Goal: Task Accomplishment & Management: Complete application form

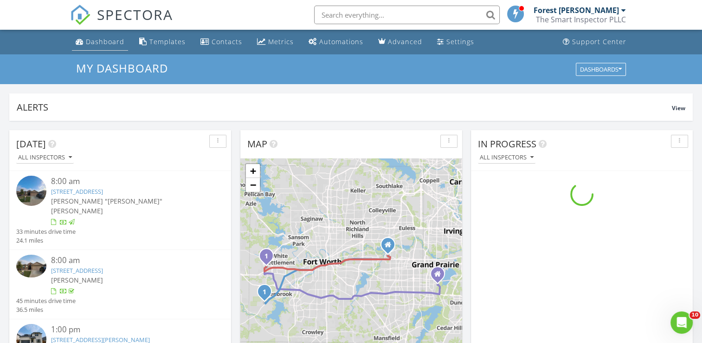
click at [99, 44] on div "Dashboard" at bounding box center [105, 41] width 39 height 9
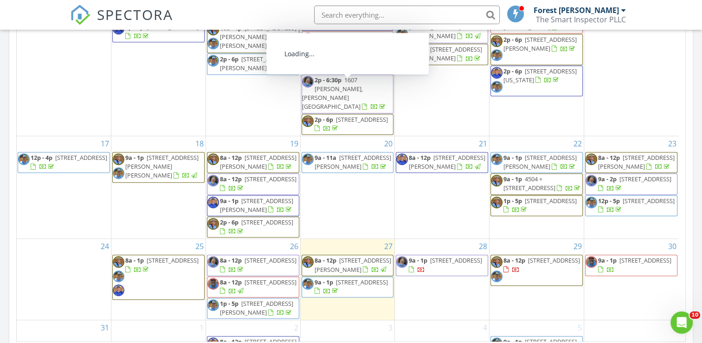
scroll to position [325, 0]
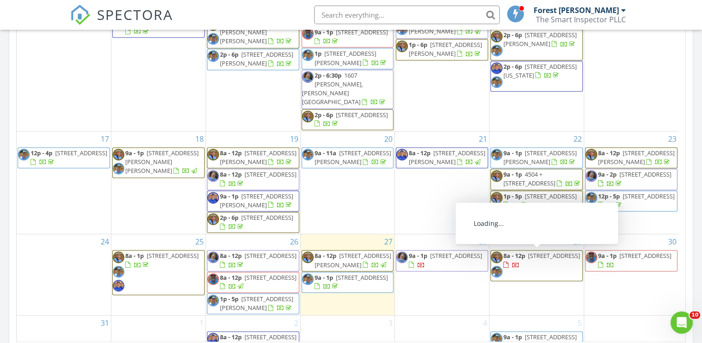
click at [531, 259] on span "605 Edgewood Dr , Lancaster 75146" at bounding box center [554, 255] width 52 height 8
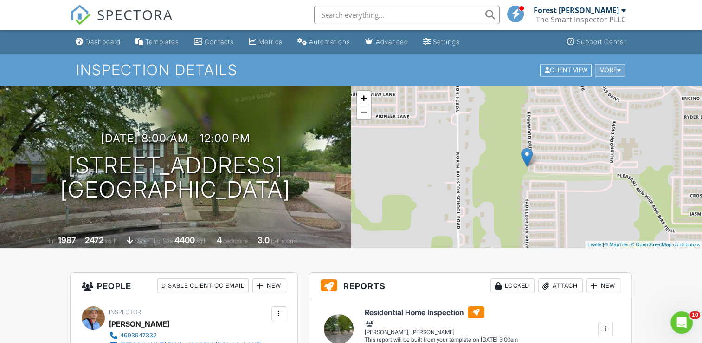
click at [609, 72] on div "More" at bounding box center [610, 70] width 30 height 13
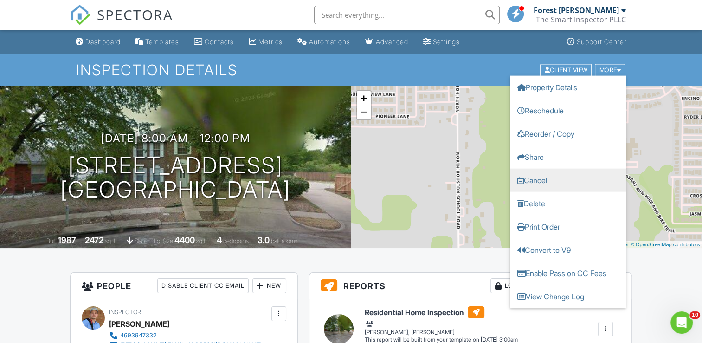
click at [557, 179] on link "Cancel" at bounding box center [568, 179] width 116 height 23
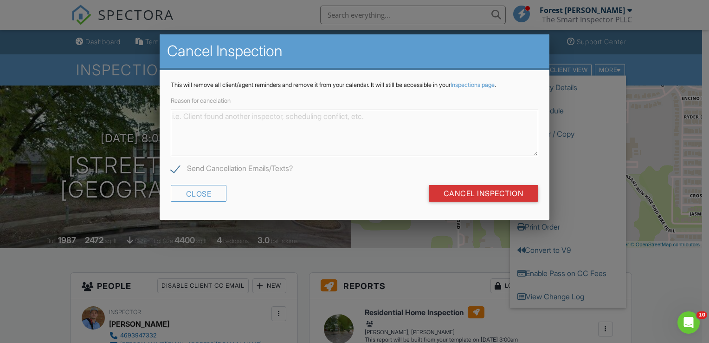
click at [308, 131] on textarea "Reason for cancelation" at bounding box center [355, 133] width 368 height 46
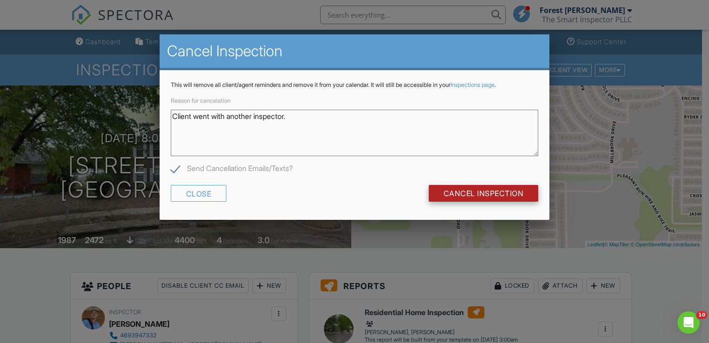
type textarea "Client went with another inspector."
click at [474, 197] on input "Cancel Inspection" at bounding box center [484, 193] width 110 height 17
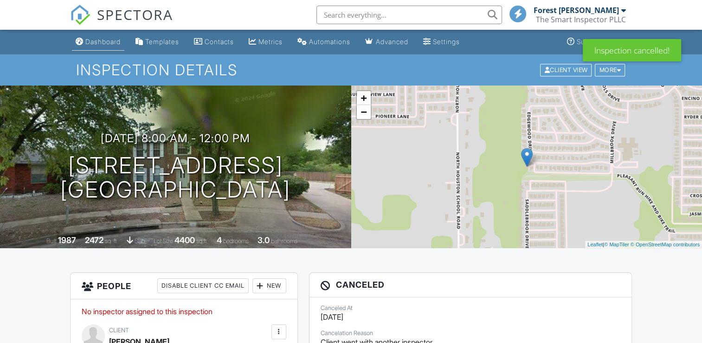
click at [95, 40] on div "Dashboard" at bounding box center [102, 42] width 35 height 8
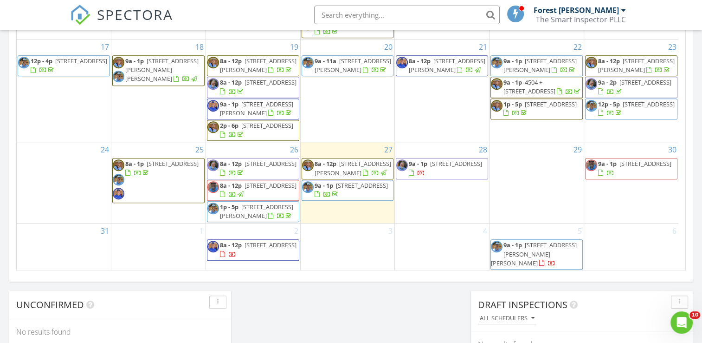
scroll to position [603, 0]
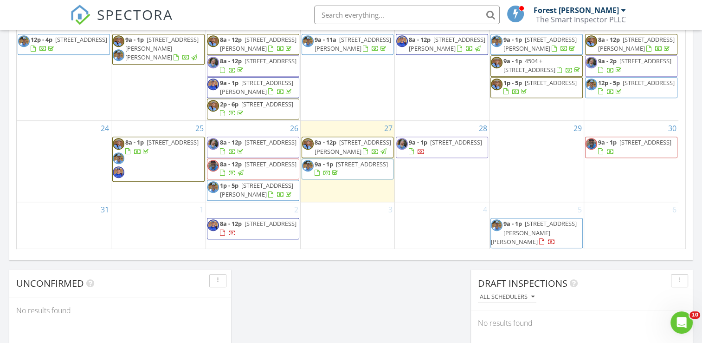
click at [452, 177] on div "28 9a - 1p 7512 Agarita Ave , Argyle 76226" at bounding box center [442, 161] width 94 height 81
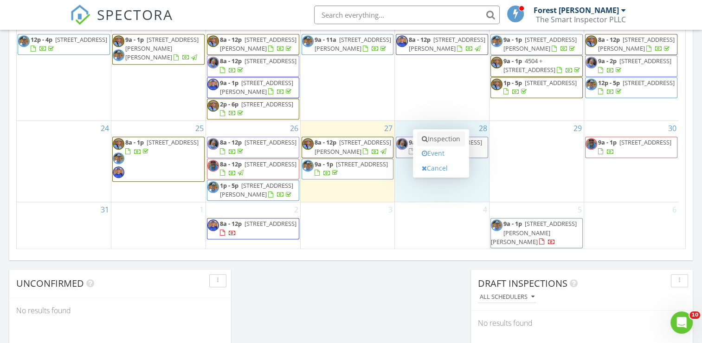
click at [455, 141] on link "Inspection" at bounding box center [441, 138] width 48 height 15
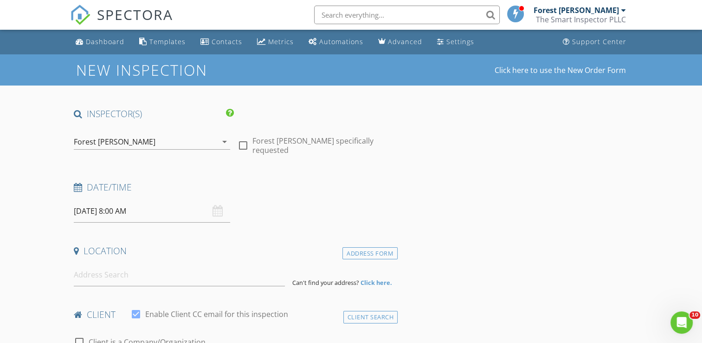
click at [115, 144] on div "Forest [PERSON_NAME]" at bounding box center [145, 141] width 143 height 15
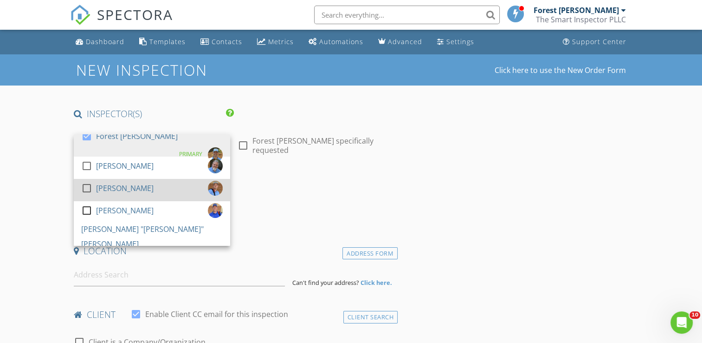
click at [113, 184] on div "[PERSON_NAME]" at bounding box center [125, 188] width 58 height 15
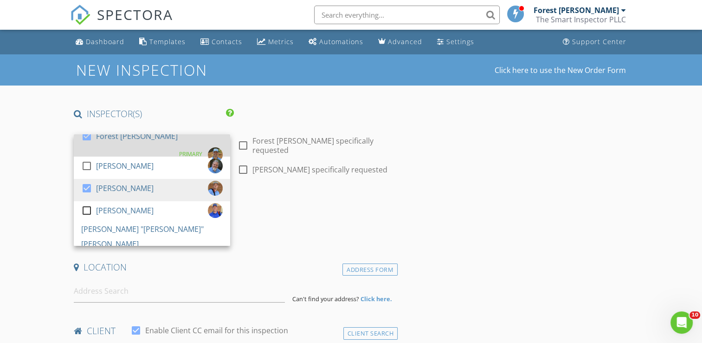
click at [110, 143] on div "Forest [PERSON_NAME]" at bounding box center [137, 136] width 82 height 15
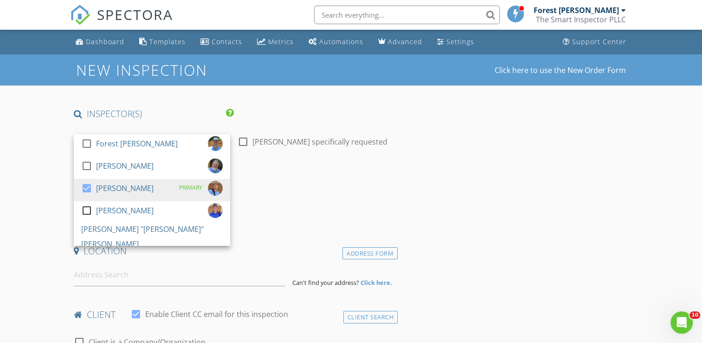
drag, startPoint x: 39, startPoint y: 209, endPoint x: 100, endPoint y: 211, distance: 61.3
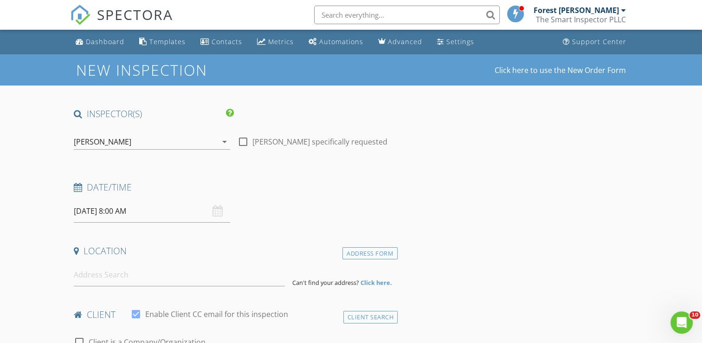
click at [131, 217] on input "08/28/2025 8:00 AM" at bounding box center [152, 211] width 156 height 23
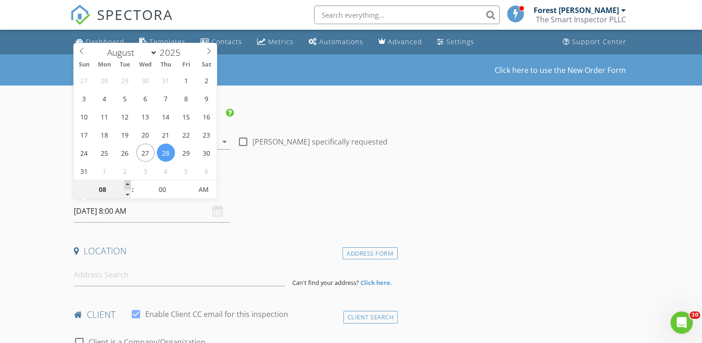
type input "09"
type input "08/28/2025 9:00 AM"
click at [126, 183] on span at bounding box center [127, 184] width 6 height 9
type input "10"
type input "08/28/2025 10:00 AM"
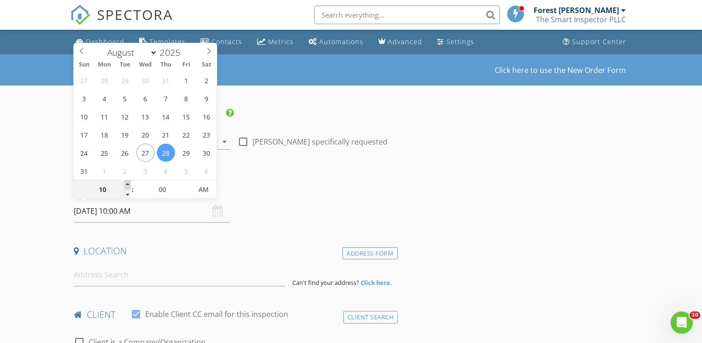
click at [126, 183] on span at bounding box center [127, 184] width 6 height 9
type input "11"
type input "08/28/2025 11:00 AM"
click at [126, 183] on span at bounding box center [127, 184] width 6 height 9
type input "12"
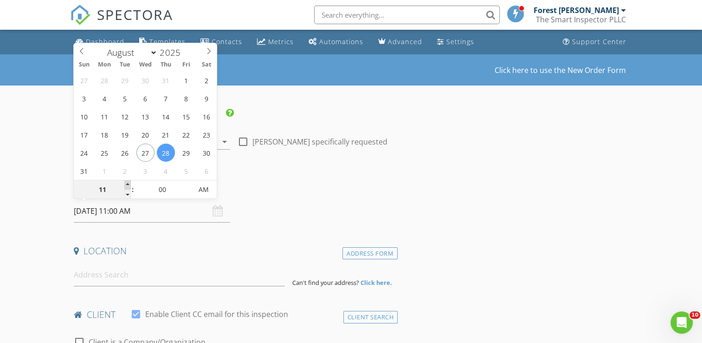
type input "08/28/2025 12:00 PM"
click at [126, 183] on span at bounding box center [127, 184] width 6 height 9
type input "01"
type input "08/28/2025 1:00 PM"
click at [126, 183] on span at bounding box center [127, 184] width 6 height 9
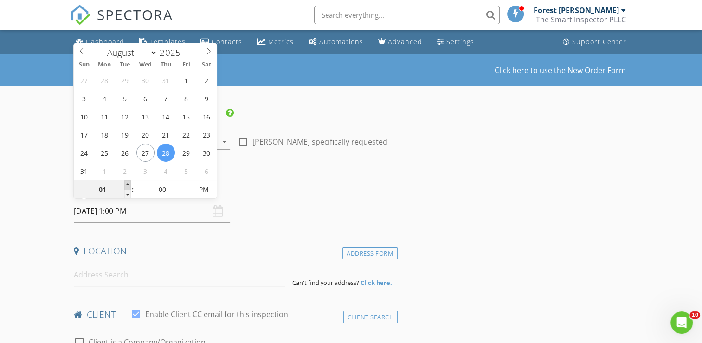
type input "02"
type input "08/28/2025 2:00 PM"
click at [126, 183] on span at bounding box center [127, 184] width 6 height 9
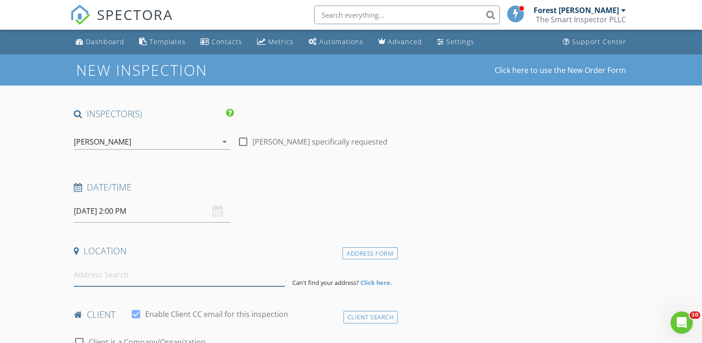
click at [127, 274] on input at bounding box center [179, 274] width 211 height 23
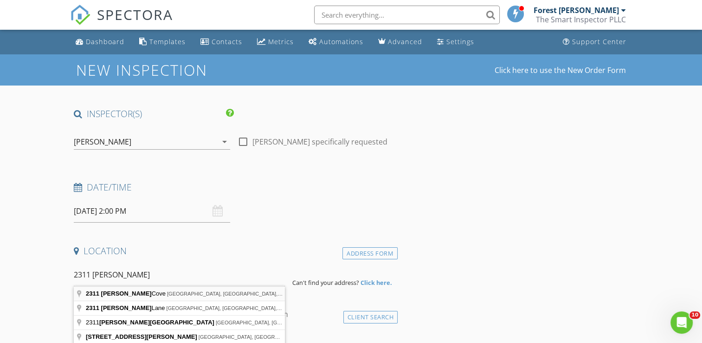
type input "2311 Birdwell Cove, Heath, TX, USA"
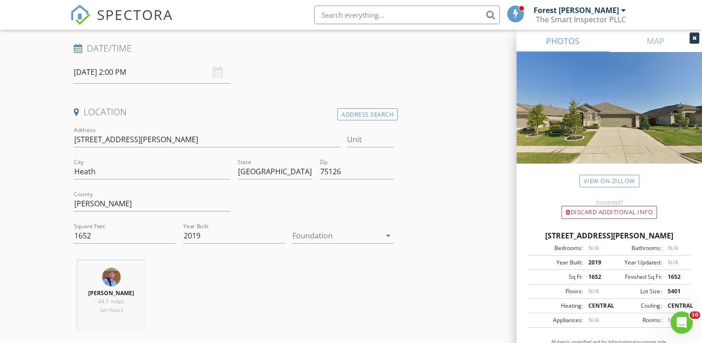
scroll to position [139, 0]
click at [319, 233] on div at bounding box center [336, 234] width 89 height 15
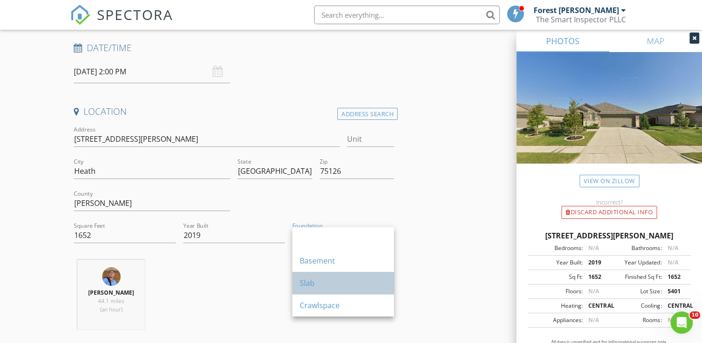
click at [317, 286] on div "Slab" at bounding box center [343, 282] width 87 height 11
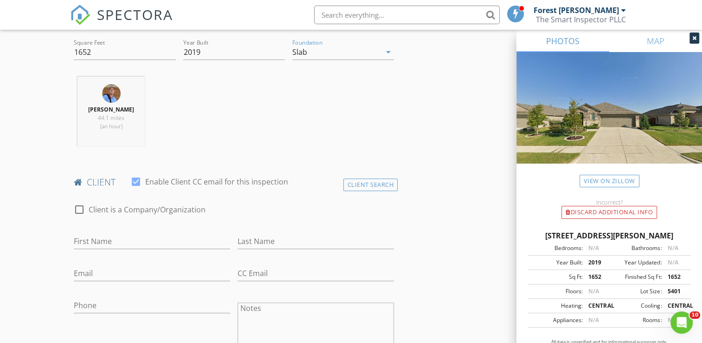
scroll to position [325, 0]
click at [123, 235] on div "First Name" at bounding box center [152, 240] width 156 height 30
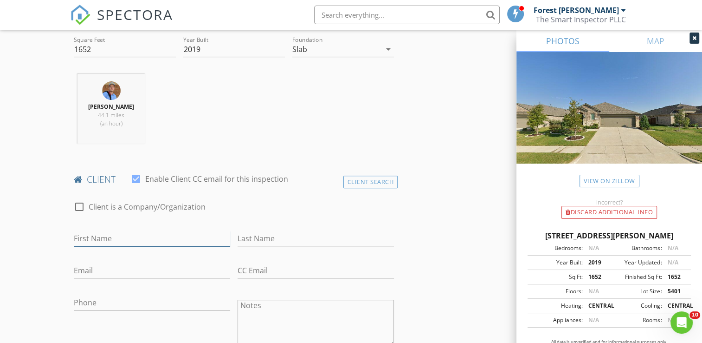
click at [118, 242] on input "First Name" at bounding box center [152, 238] width 156 height 15
type input "Roshel"
type input "Merriweather"
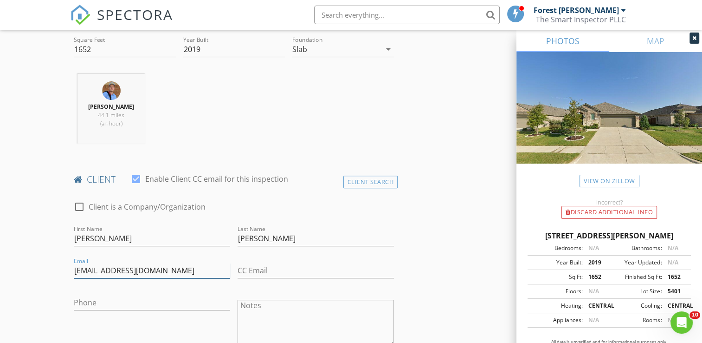
type input "roshelmerriweather@gmail.com"
type input "211-448-2062"
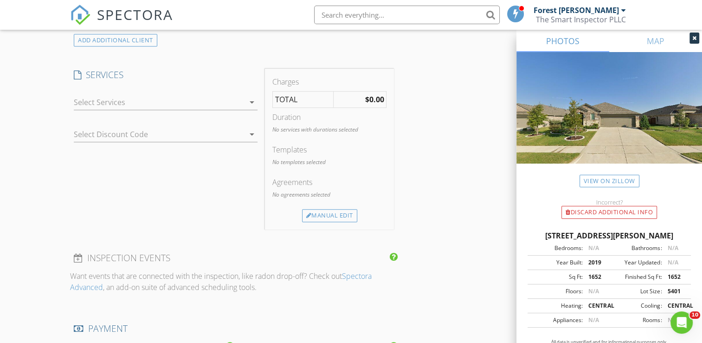
scroll to position [743, 0]
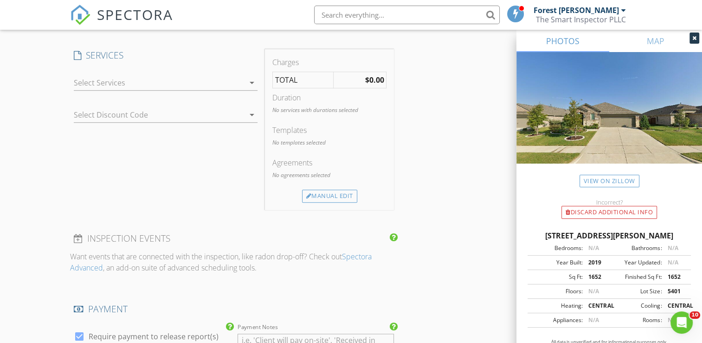
click at [330, 189] on div "Agreements No agreements selected" at bounding box center [329, 173] width 114 height 32
click at [329, 202] on div "Manual Edit" at bounding box center [329, 195] width 55 height 13
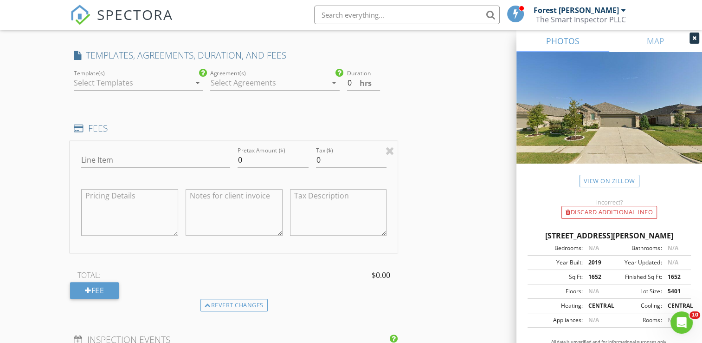
click at [114, 89] on div at bounding box center [132, 82] width 116 height 15
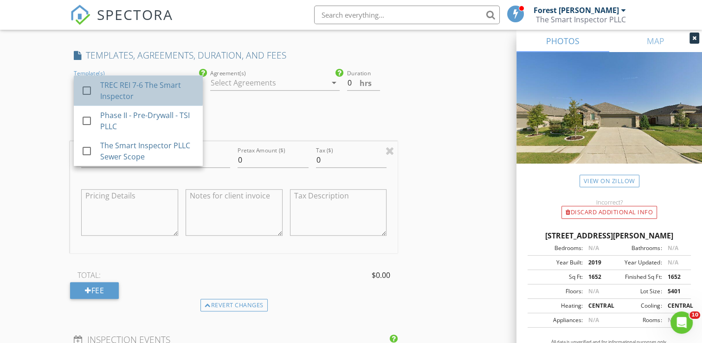
click at [128, 97] on div "TREC REI 7-6 The Smart Inspector" at bounding box center [147, 90] width 95 height 22
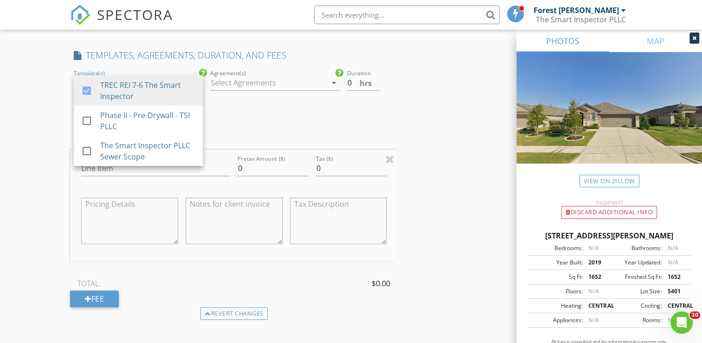
click at [292, 90] on div at bounding box center [268, 82] width 116 height 15
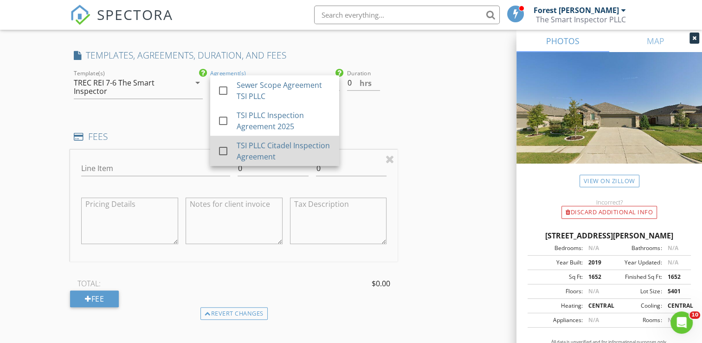
click at [282, 162] on div "TSI PLLC Citadel Inspection Agreement" at bounding box center [284, 151] width 95 height 22
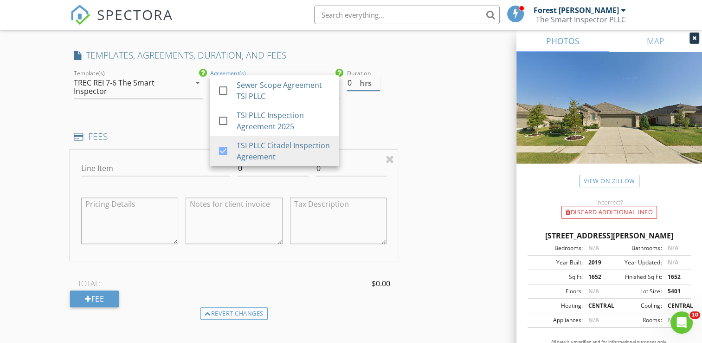
click at [357, 86] on input "0" at bounding box center [363, 82] width 33 height 15
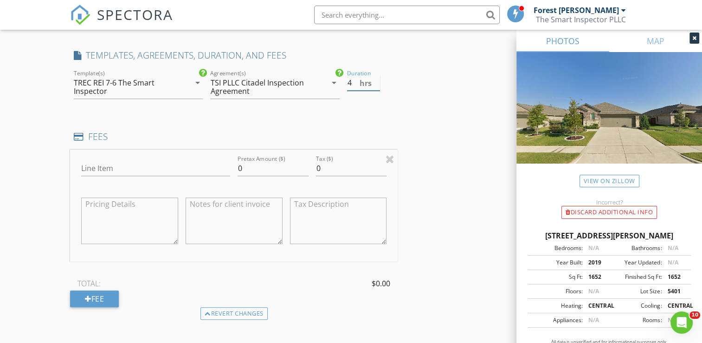
type input "4"
click at [158, 168] on input "Line Item" at bounding box center [155, 168] width 149 height 15
type input "Home Inspection"
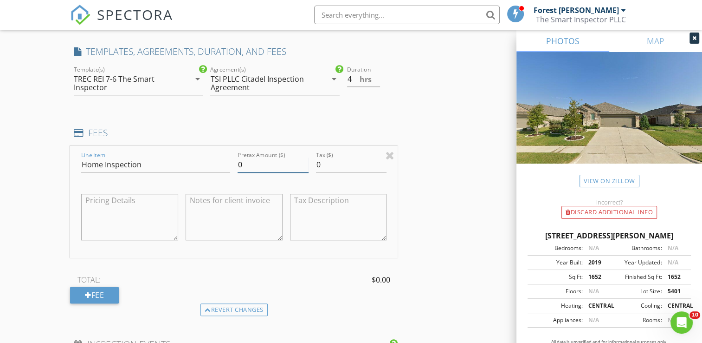
click at [261, 172] on input "0" at bounding box center [273, 164] width 71 height 15
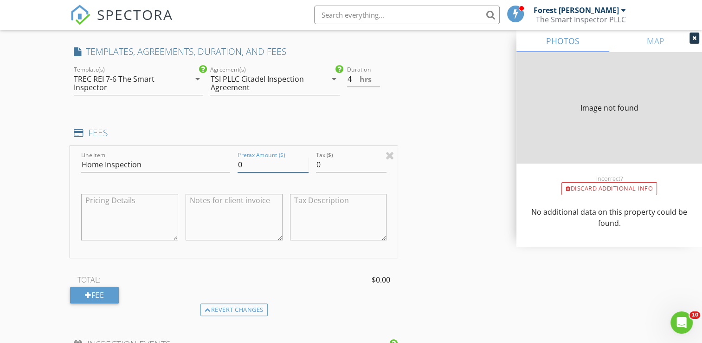
type input "1652"
type input "2019"
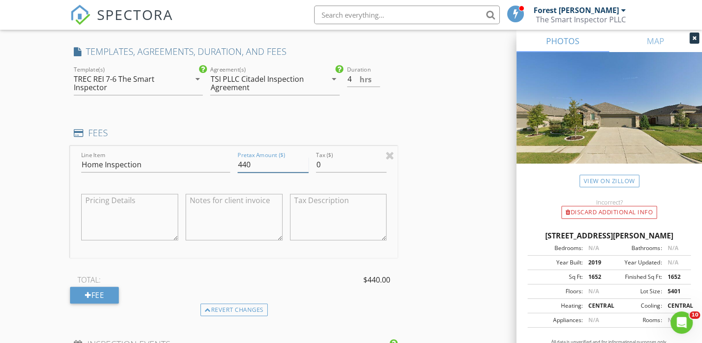
type input "440"
click at [11, 208] on div "New Inspection Click here to use the New Order Form INSPECTOR(S) check_box_outl…" at bounding box center [351, 177] width 702 height 1739
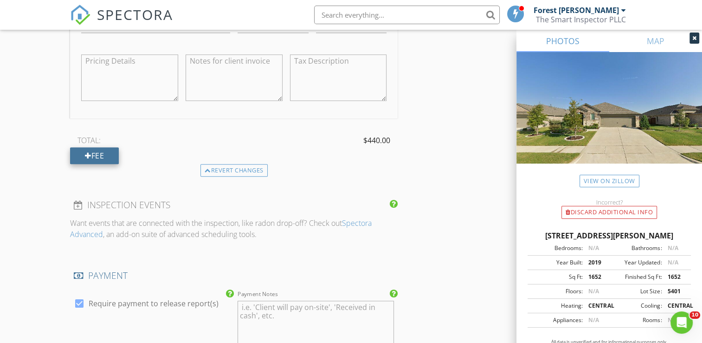
click at [104, 162] on div "Fee" at bounding box center [94, 155] width 49 height 17
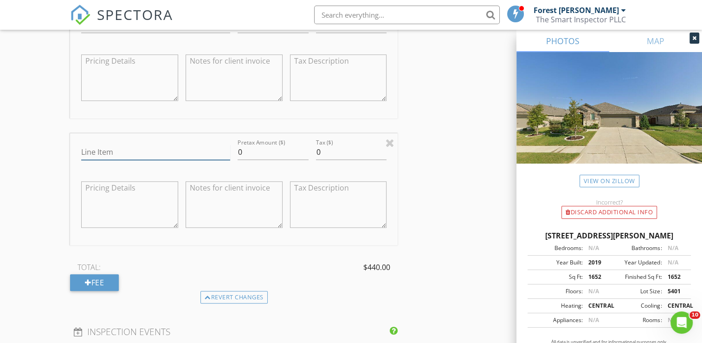
click at [102, 151] on input "Line Item" at bounding box center [155, 151] width 149 height 15
type input "Website Discount"
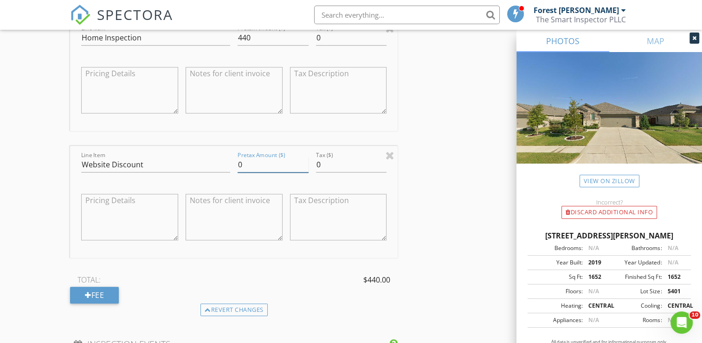
click at [254, 172] on input "0" at bounding box center [273, 164] width 71 height 15
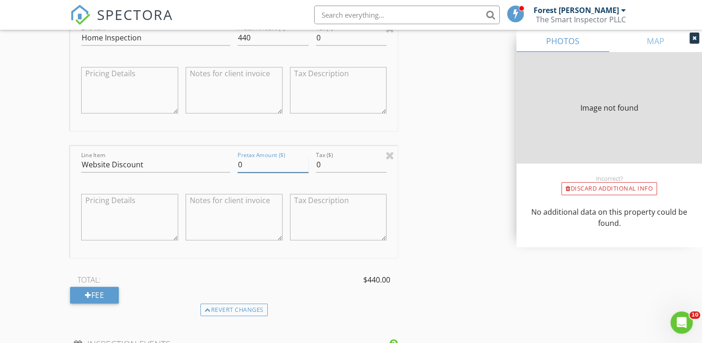
type input "1652"
type input "2019"
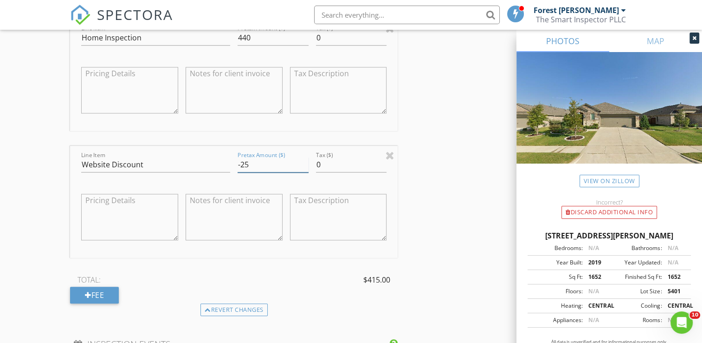
type input "-25"
click at [10, 221] on div "New Inspection Click here to use the New Order Form INSPECTOR(S) check_box_outl…" at bounding box center [351, 114] width 702 height 1866
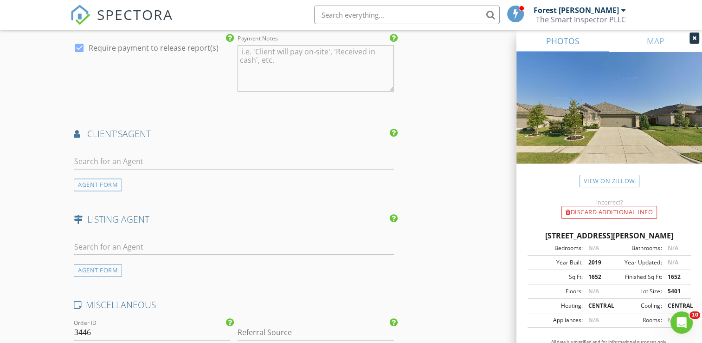
scroll to position [1291, 0]
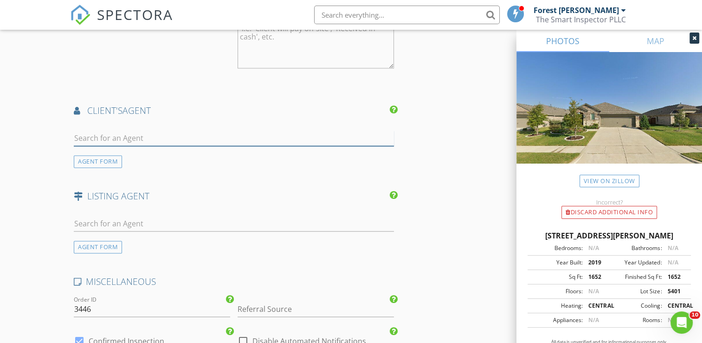
click at [171, 143] on input "text" at bounding box center [234, 137] width 320 height 15
type input "Bryan Wri"
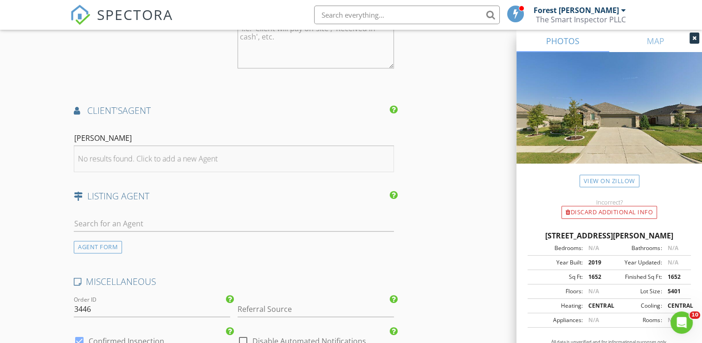
click at [192, 164] on div "No results found. Click to add a new Agent" at bounding box center [148, 158] width 140 height 11
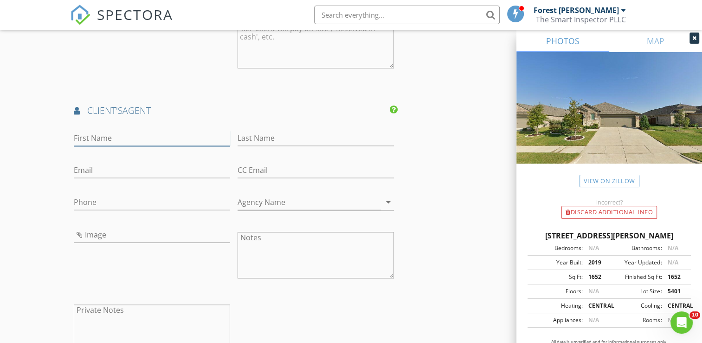
click at [84, 144] on input "First Name" at bounding box center [152, 137] width 156 height 15
type input "Bryan"
type input "Wright"
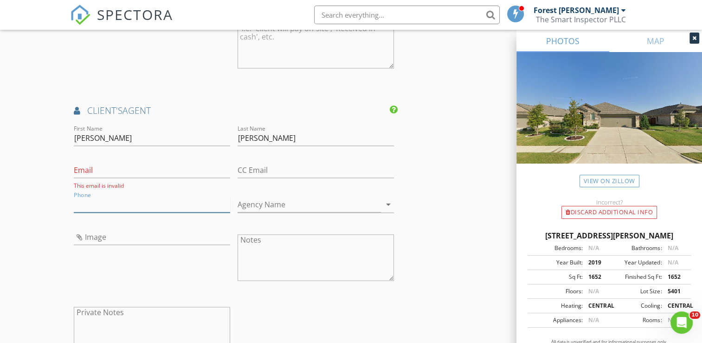
click at [97, 203] on input "Phone" at bounding box center [152, 204] width 156 height 15
type input "[PHONE_NUMBER]"
paste input "[PERSON_NAME][EMAIL_ADDRESS][DOMAIN_NAME]"
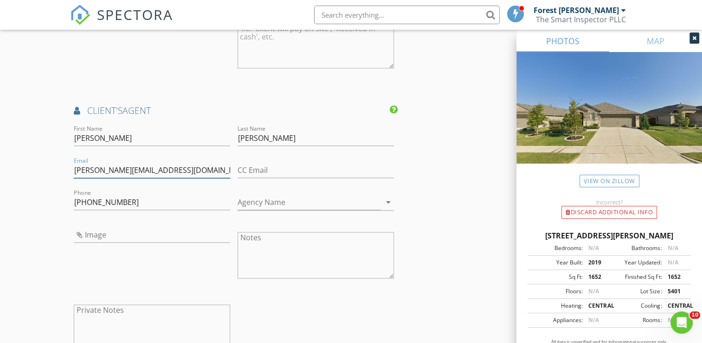
type input "[PERSON_NAME][EMAIL_ADDRESS][DOMAIN_NAME]"
click at [261, 200] on div "Agency Name arrow_drop_down" at bounding box center [316, 204] width 156 height 31
click at [275, 210] on input "Agency Name" at bounding box center [309, 201] width 143 height 15
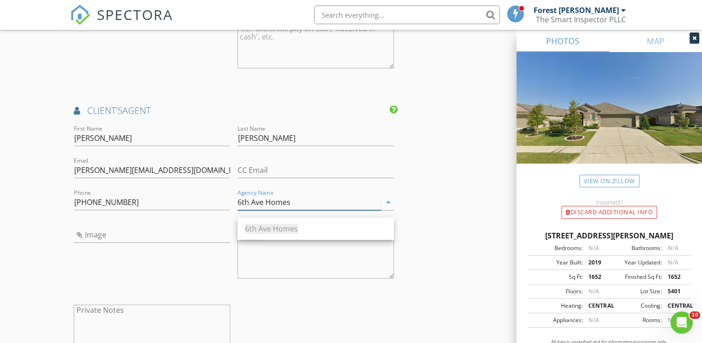
type input "6th Ave Homes"
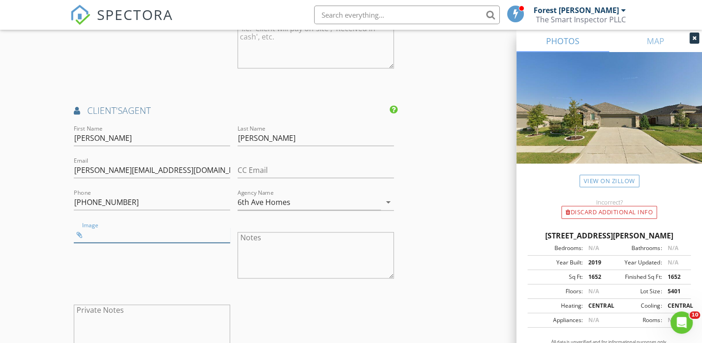
click at [103, 237] on input "Image" at bounding box center [152, 234] width 156 height 15
type input "bryanwright.png"
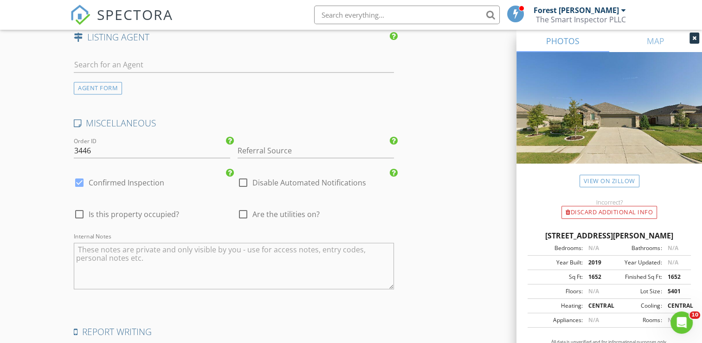
scroll to position [1662, 0]
click at [283, 215] on span "Are the utilities on?" at bounding box center [286, 210] width 67 height 9
checkbox input "true"
click at [137, 215] on span "Is this property occupied?" at bounding box center [134, 210] width 91 height 9
checkbox input "true"
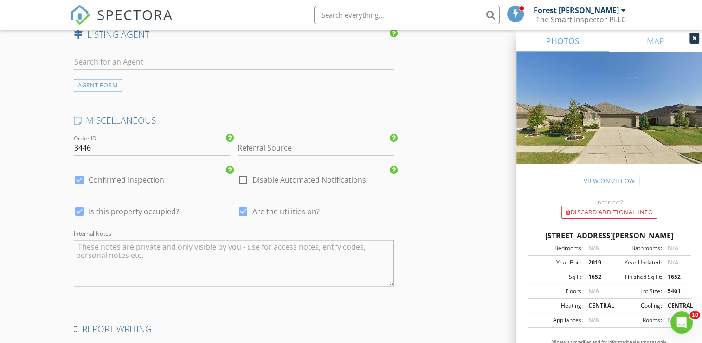
click at [135, 275] on textarea "Internal Notes" at bounding box center [234, 263] width 320 height 46
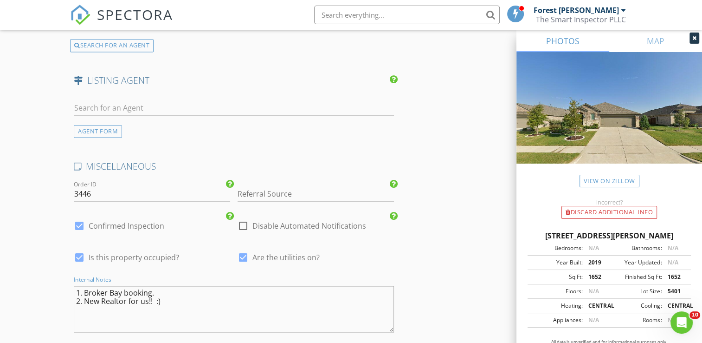
scroll to position [1616, 0]
type textarea "1. Broker Bay booking. 2. New Realtor for us!! :)"
click at [83, 109] on input "text" at bounding box center [234, 108] width 320 height 15
type input "James Baker"
click at [192, 134] on div "No results found. Click to add a new Agent" at bounding box center [148, 128] width 140 height 11
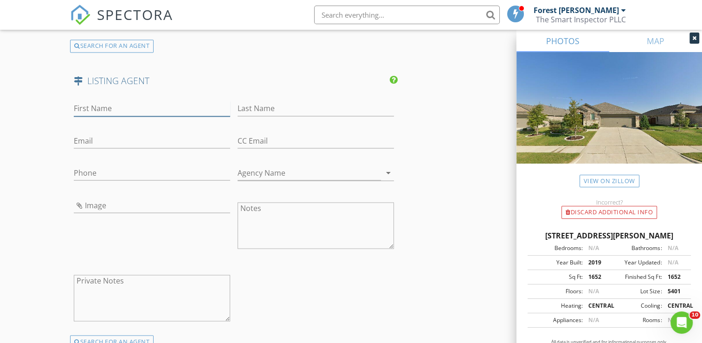
click at [146, 112] on input "First Name" at bounding box center [152, 108] width 156 height 15
type input "JAmes"
type input "Baker"
type input "James"
drag, startPoint x: 108, startPoint y: 115, endPoint x: 22, endPoint y: 119, distance: 86.0
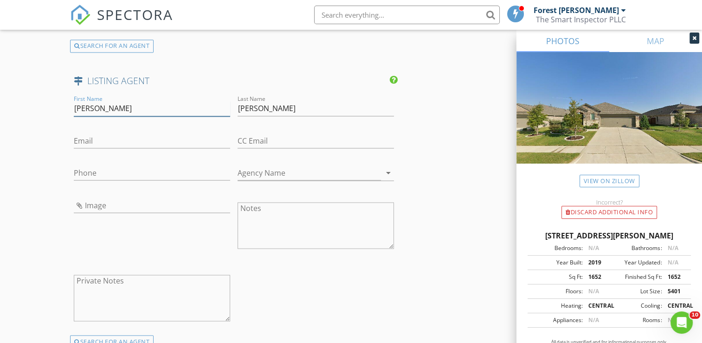
drag, startPoint x: 266, startPoint y: 112, endPoint x: 208, endPoint y: 120, distance: 58.5
click at [207, 122] on div "First Name Last Name Baker Email CC Email Phone Agency Name arrow_drop_down Ima…" at bounding box center [234, 213] width 328 height 241
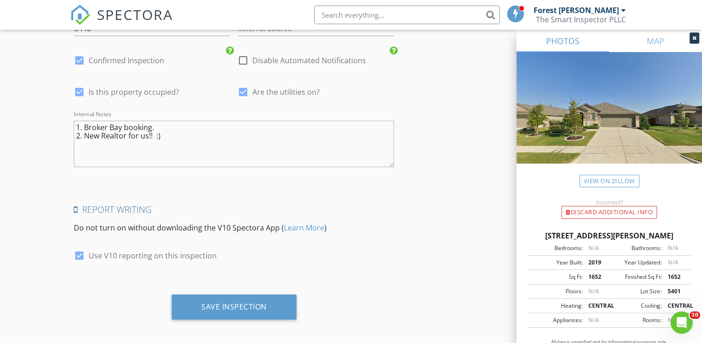
scroll to position [2001, 0]
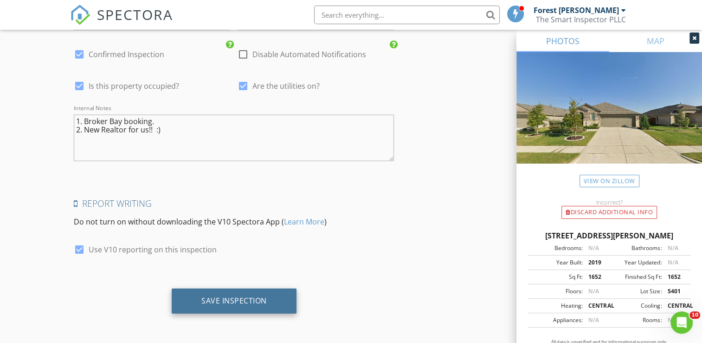
click at [234, 299] on div "Save Inspection" at bounding box center [233, 300] width 65 height 9
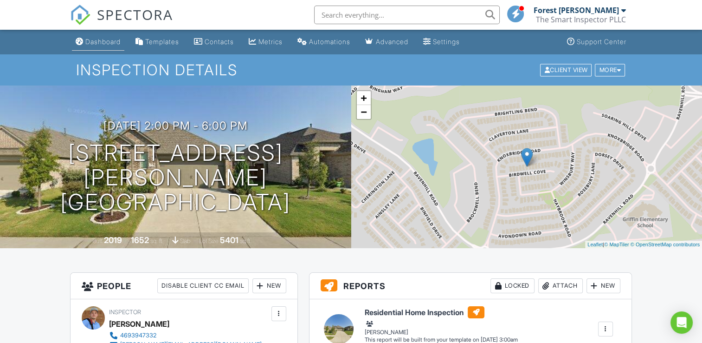
click at [100, 38] on div "Dashboard" at bounding box center [102, 42] width 35 height 8
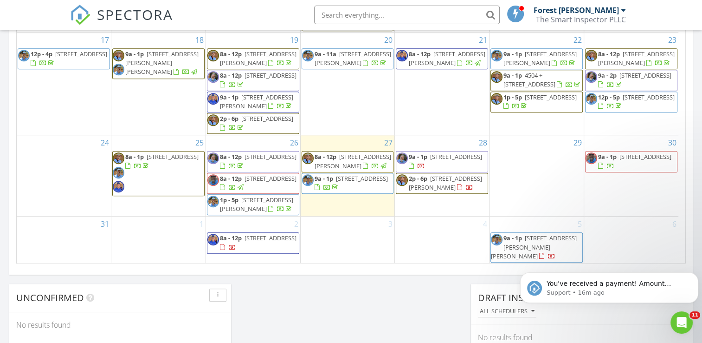
scroll to position [603, 0]
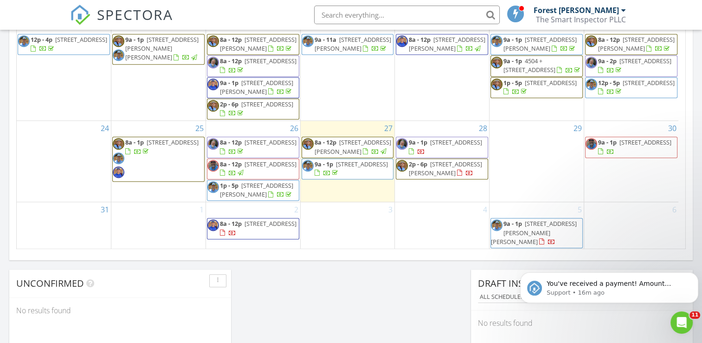
click at [597, 12] on div "Forest [PERSON_NAME]" at bounding box center [576, 10] width 85 height 9
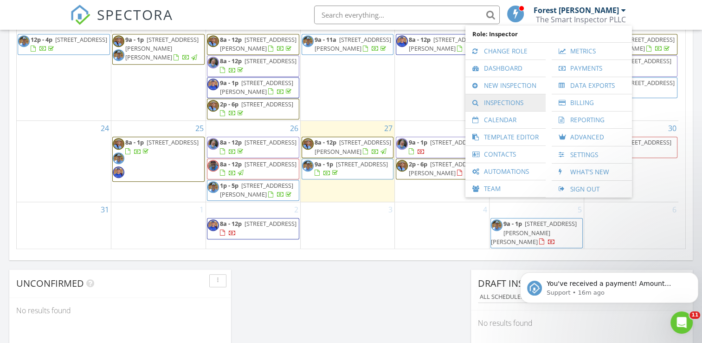
click at [495, 104] on link "Inspections" at bounding box center [505, 102] width 71 height 17
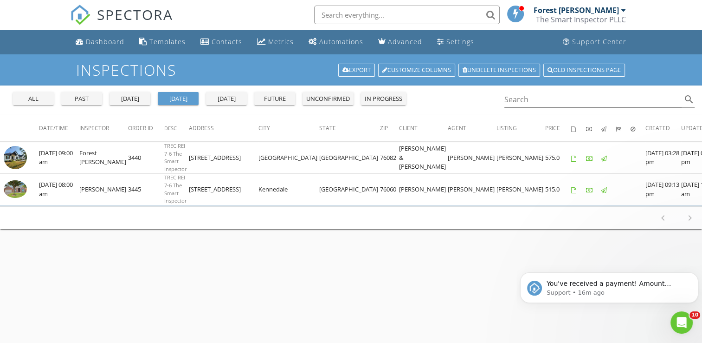
click at [276, 93] on button "future" at bounding box center [274, 98] width 41 height 13
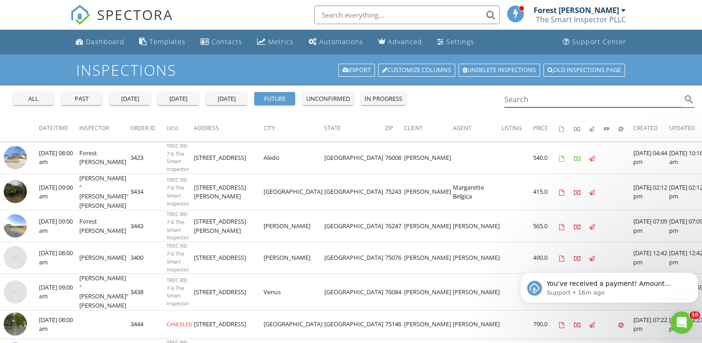
click at [551, 94] on input "Search" at bounding box center [594, 99] width 178 height 15
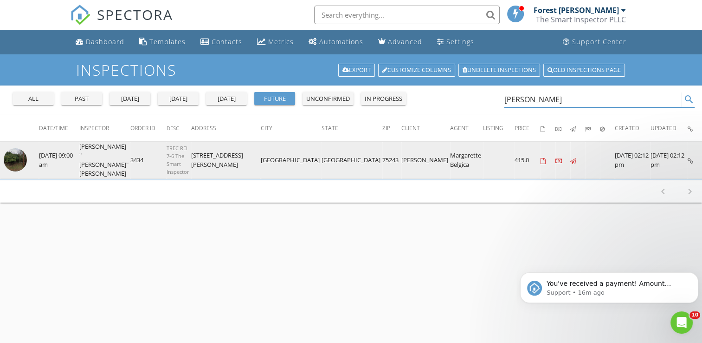
type input "[PERSON_NAME]"
click at [15, 157] on img at bounding box center [15, 159] width 23 height 23
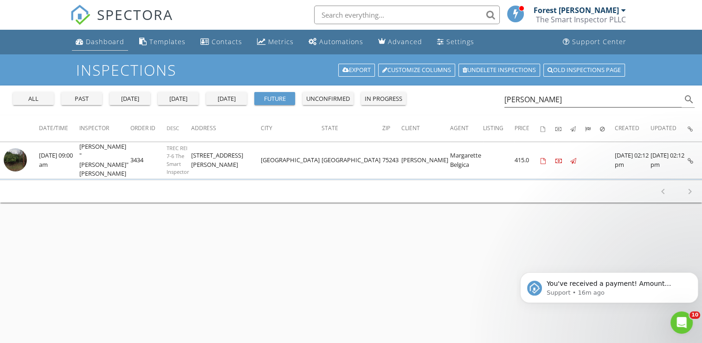
click at [93, 46] on link "Dashboard" at bounding box center [100, 41] width 56 height 17
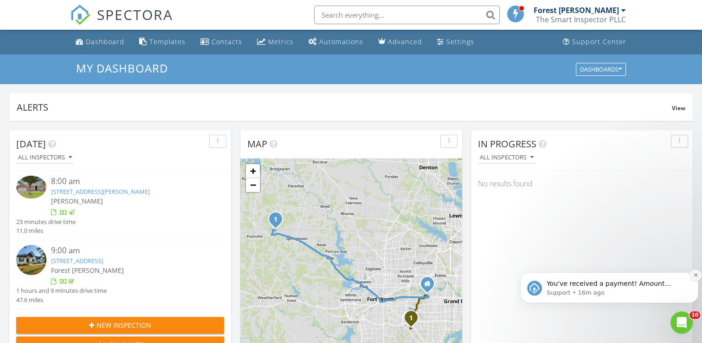
click at [695, 275] on icon "Dismiss notification" at bounding box center [695, 274] width 3 height 3
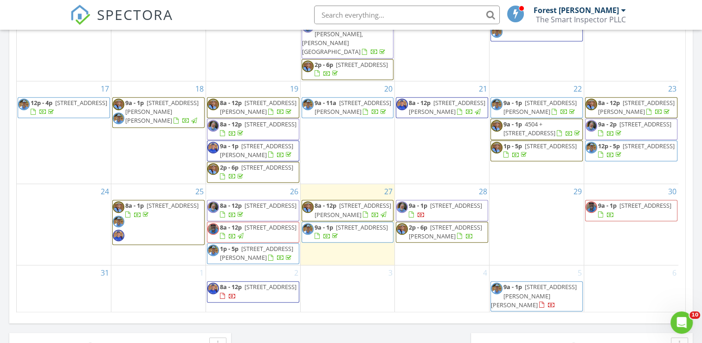
scroll to position [557, 0]
